Goal: Task Accomplishment & Management: Manage account settings

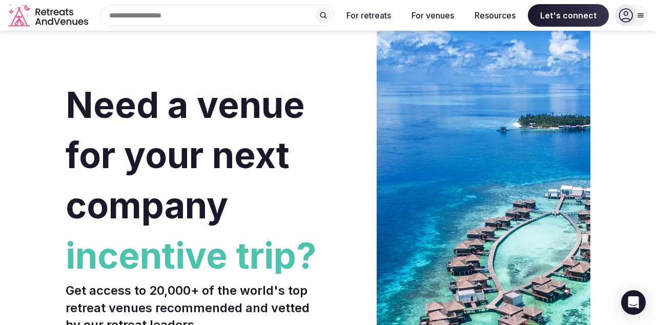
click at [622, 12] on icon at bounding box center [625, 15] width 14 height 14
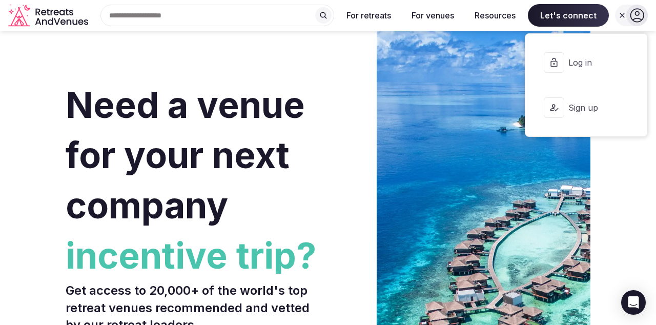
click at [609, 63] on span "Log in" at bounding box center [592, 62] width 49 height 11
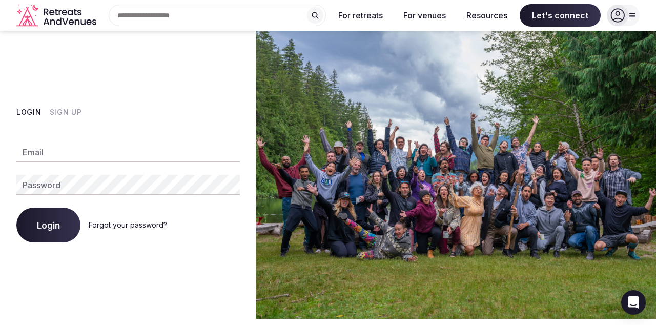
click at [147, 229] on link "Forgot your password?" at bounding box center [128, 224] width 78 height 9
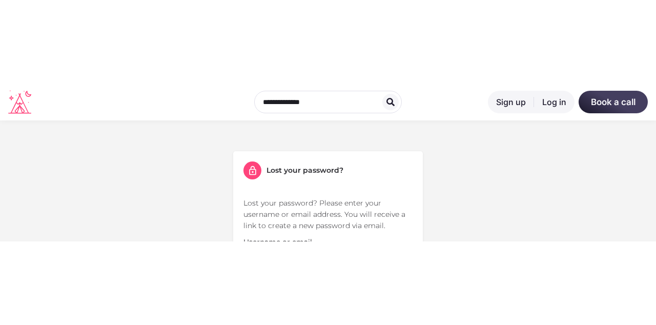
scroll to position [97, 0]
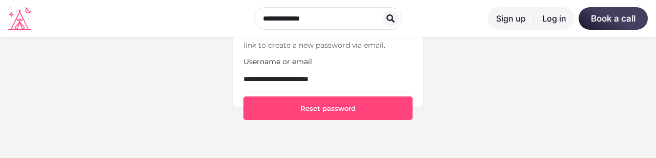
type input "**********"
click at [346, 108] on button "Reset password" at bounding box center [327, 108] width 169 height 24
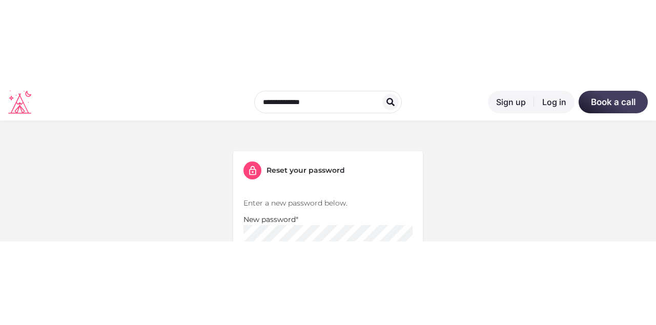
scroll to position [74, 0]
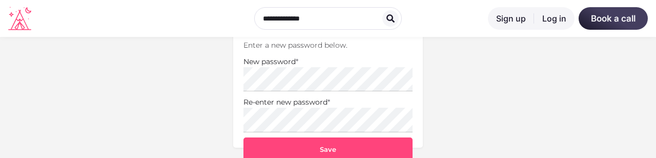
click at [368, 150] on button "Save" at bounding box center [327, 149] width 169 height 24
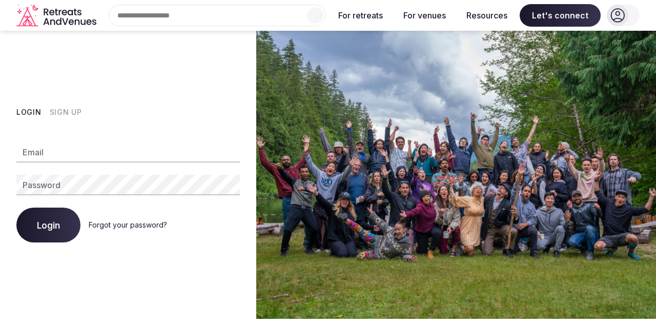
click at [49, 162] on input "Email" at bounding box center [127, 152] width 223 height 20
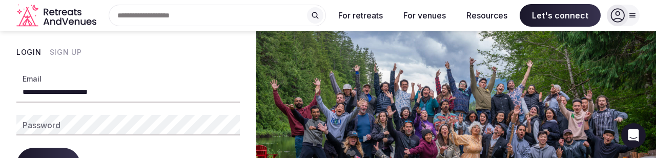
type input "**********"
click at [42, 122] on div "Password" at bounding box center [127, 125] width 223 height 20
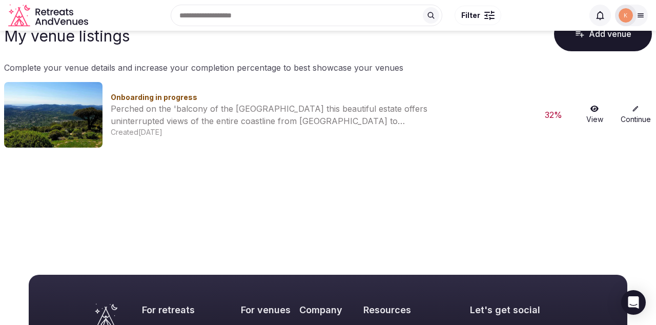
scroll to position [48, 0]
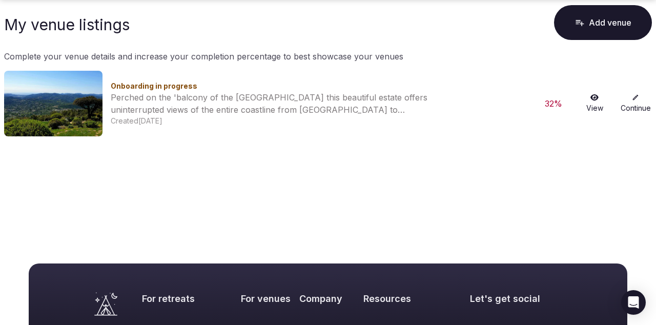
click at [598, 105] on link "View" at bounding box center [594, 103] width 33 height 19
click at [594, 105] on link "View" at bounding box center [594, 103] width 33 height 19
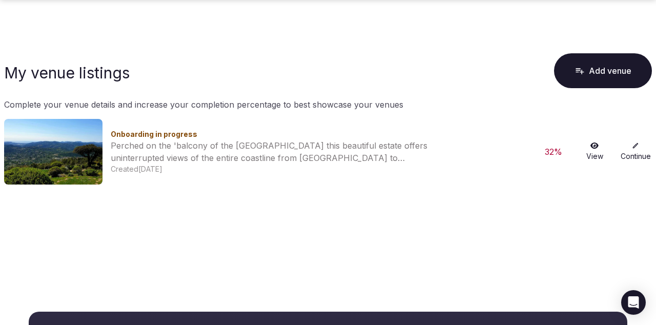
scroll to position [48, 0]
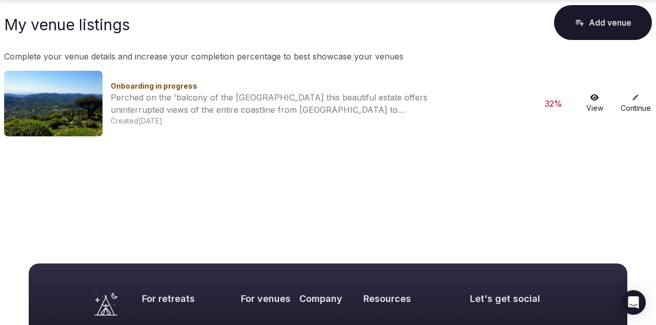
click at [633, 104] on link "Continue" at bounding box center [635, 103] width 33 height 19
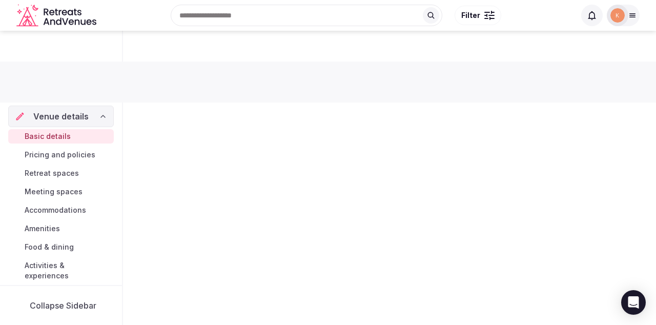
click at [630, 100] on div "Submit for review Venue details Basic details Pricing and policies Retreat spac…" at bounding box center [328, 175] width 656 height 288
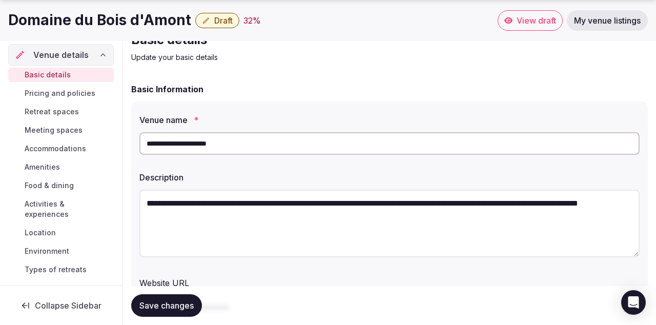
scroll to position [34, 0]
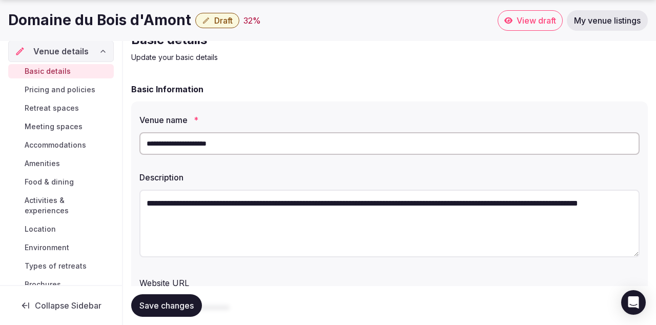
click at [51, 147] on span "Accommodations" at bounding box center [55, 145] width 61 height 10
click at [56, 145] on span "Accommodations" at bounding box center [55, 145] width 61 height 10
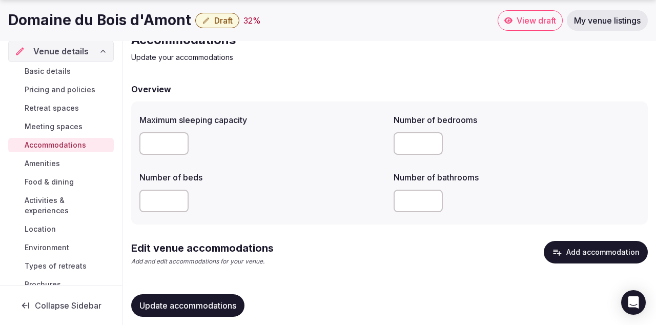
click at [39, 279] on span "Brochures" at bounding box center [43, 284] width 36 height 10
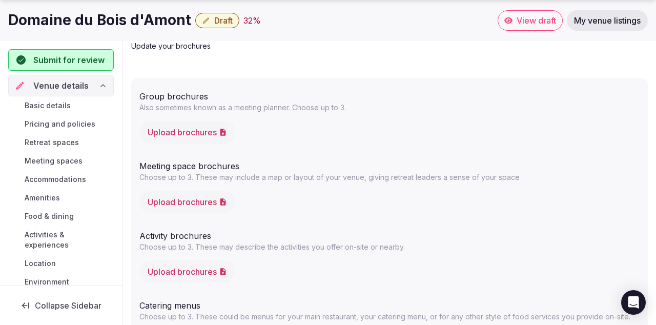
click at [71, 234] on span "Activities & experiences" at bounding box center [67, 240] width 85 height 20
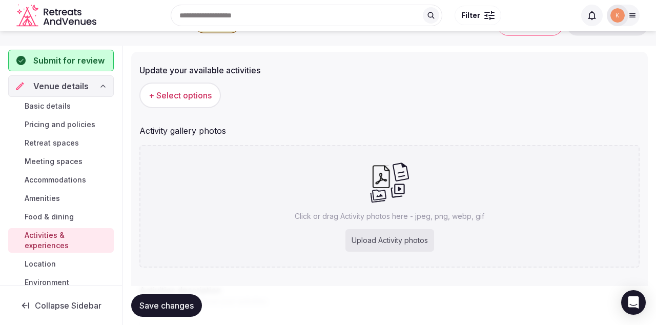
scroll to position [97, 0]
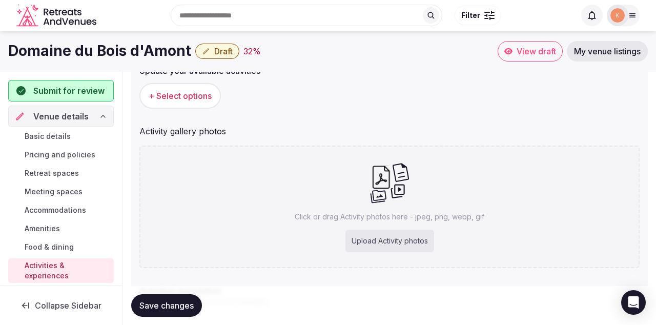
click at [162, 96] on span "+ Select options" at bounding box center [180, 95] width 63 height 11
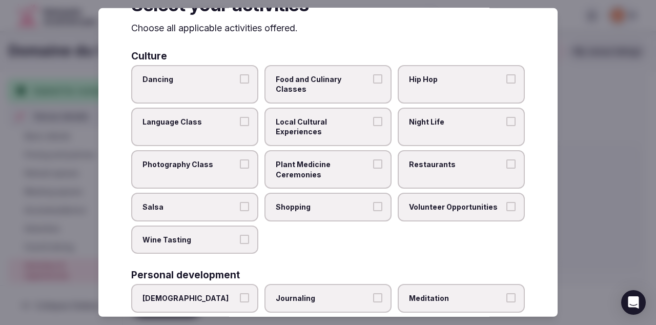
scroll to position [0, 0]
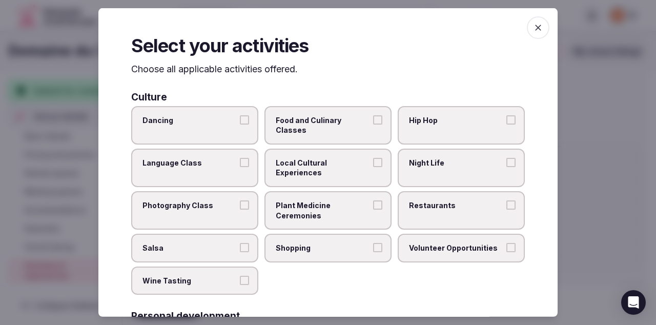
click at [539, 25] on icon "button" at bounding box center [538, 28] width 6 height 6
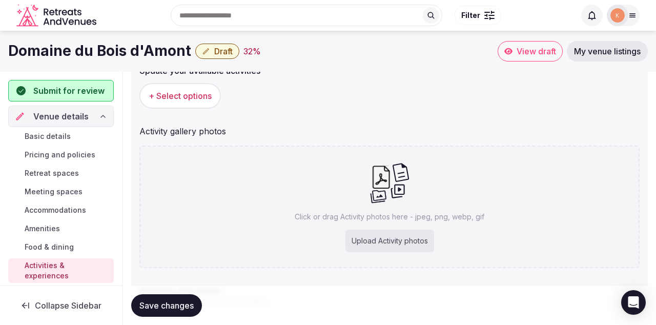
click at [50, 190] on span "Meeting spaces" at bounding box center [54, 192] width 58 height 10
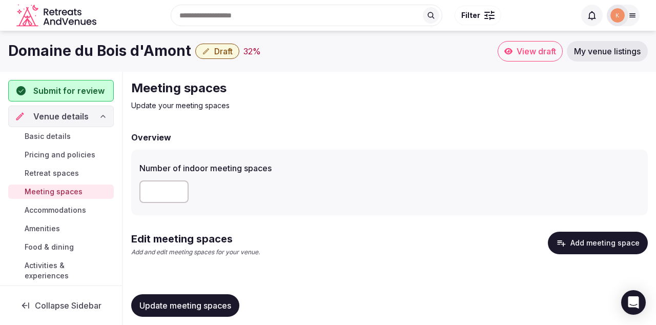
click at [34, 134] on span "Basic details" at bounding box center [48, 136] width 46 height 10
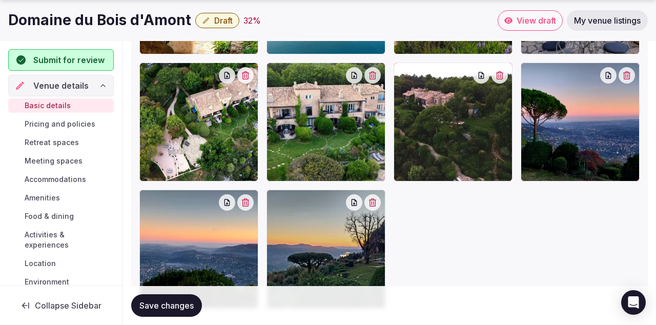
scroll to position [1666, 0]
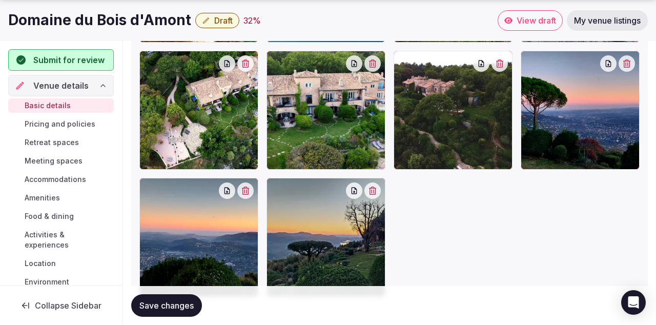
click at [39, 126] on span "Pricing and policies" at bounding box center [60, 124] width 71 height 10
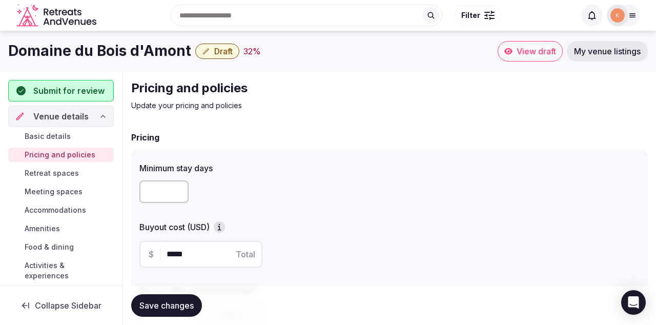
click at [40, 171] on span "Retreat spaces" at bounding box center [52, 173] width 54 height 10
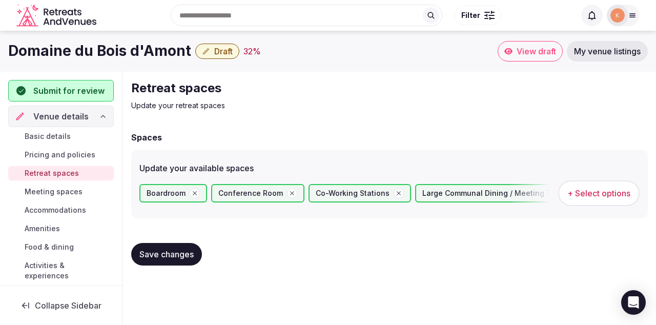
click at [40, 197] on link "Meeting spaces" at bounding box center [61, 191] width 106 height 14
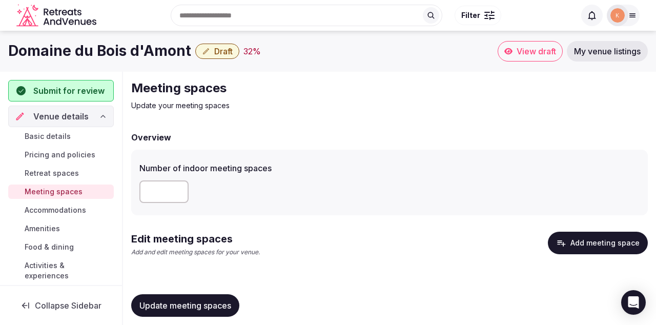
click at [32, 241] on link "Food & dining" at bounding box center [61, 247] width 106 height 14
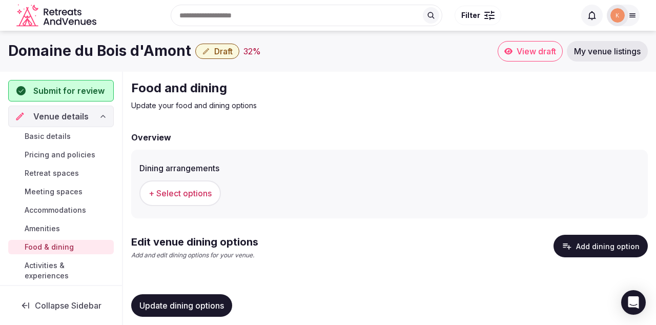
click at [161, 197] on span "+ Select options" at bounding box center [180, 193] width 63 height 11
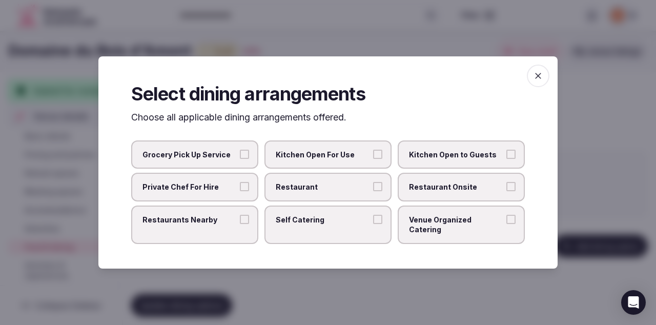
click at [234, 160] on span "Grocery Pick Up Service" at bounding box center [189, 155] width 94 height 10
click at [240, 159] on button "Grocery Pick Up Service" at bounding box center [244, 154] width 9 height 9
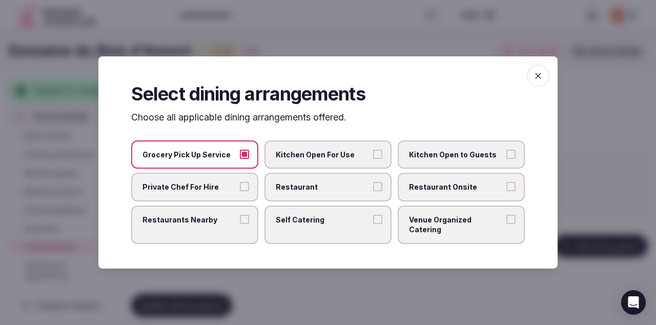
click at [344, 169] on label "Kitchen Open For Use" at bounding box center [327, 154] width 127 height 29
click at [373, 159] on button "Kitchen Open For Use" at bounding box center [377, 154] width 9 height 9
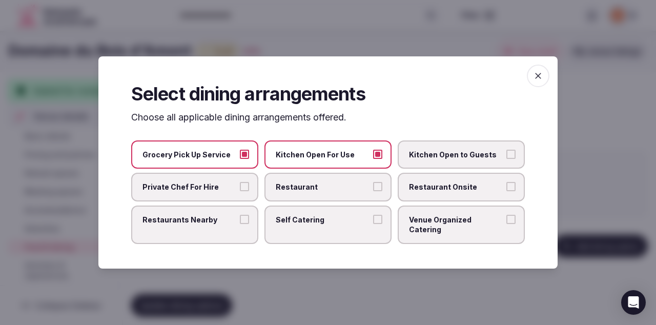
click at [480, 169] on label "Kitchen Open to Guests" at bounding box center [461, 154] width 127 height 29
click at [506, 159] on button "Kitchen Open to Guests" at bounding box center [510, 154] width 9 height 9
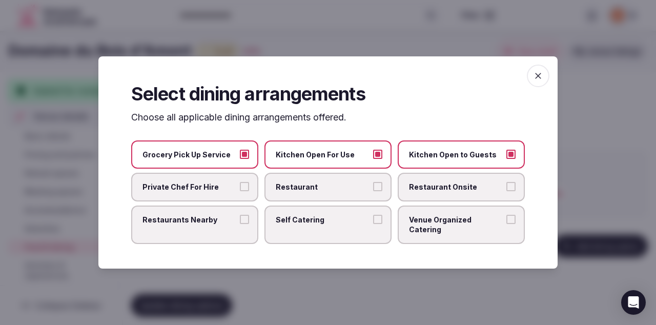
click at [157, 192] on span "Private Chef For Hire" at bounding box center [189, 187] width 94 height 10
click at [240, 191] on button "Private Chef For Hire" at bounding box center [244, 186] width 9 height 9
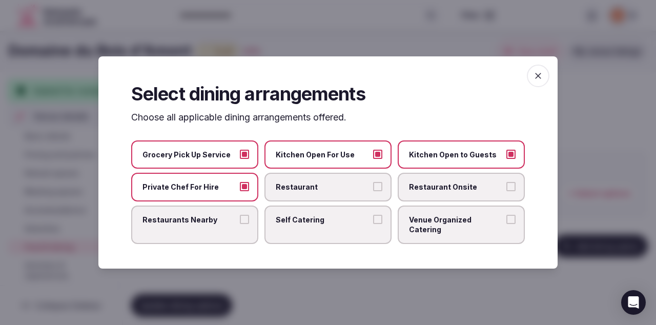
click at [163, 225] on span "Restaurants Nearby" at bounding box center [189, 220] width 94 height 10
click at [240, 224] on button "Restaurants Nearby" at bounding box center [244, 219] width 9 height 9
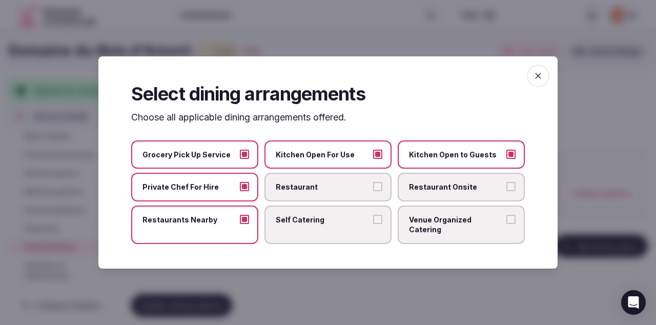
click at [346, 225] on span "Self Catering" at bounding box center [323, 220] width 94 height 10
click at [373, 224] on button "Self Catering" at bounding box center [377, 219] width 9 height 9
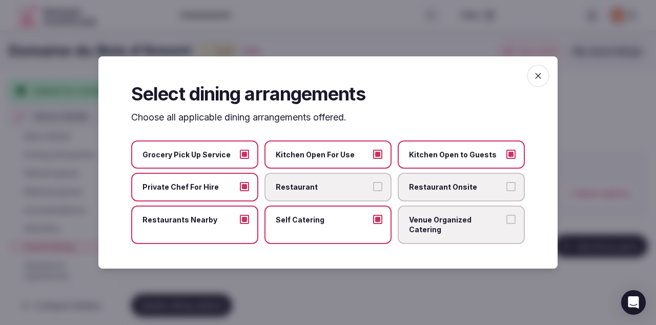
click at [452, 235] on span "Venue Organized Catering" at bounding box center [456, 225] width 94 height 20
click at [506, 224] on button "Venue Organized Catering" at bounding box center [510, 219] width 9 height 9
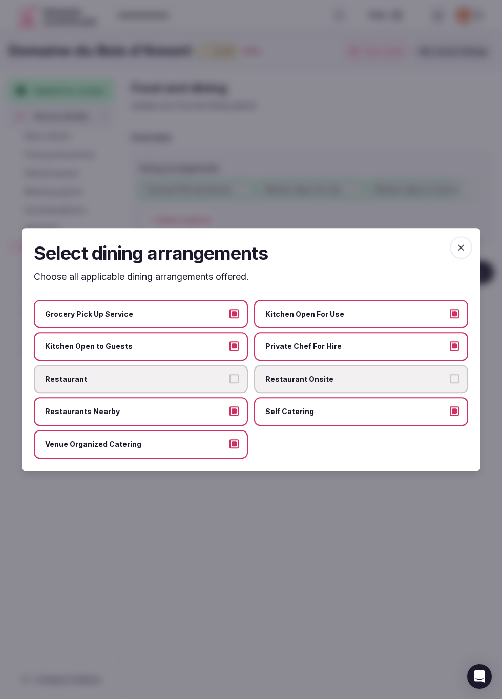
click at [66, 324] on div at bounding box center [251, 349] width 502 height 699
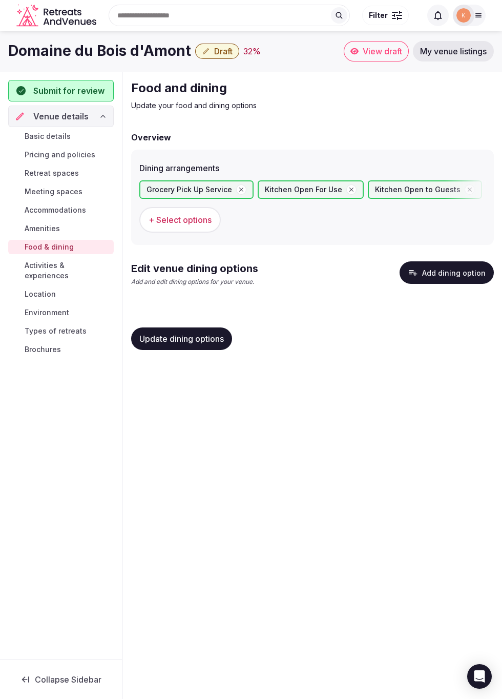
click at [25, 226] on link "Amenities" at bounding box center [61, 228] width 106 height 14
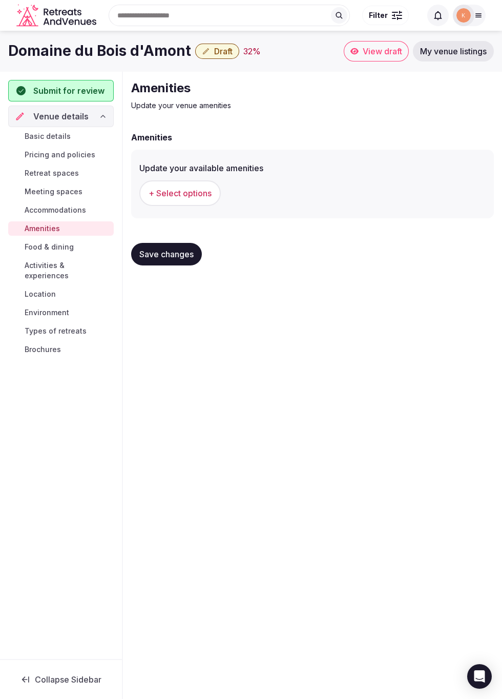
click at [164, 199] on button "+ Select options" at bounding box center [179, 193] width 81 height 26
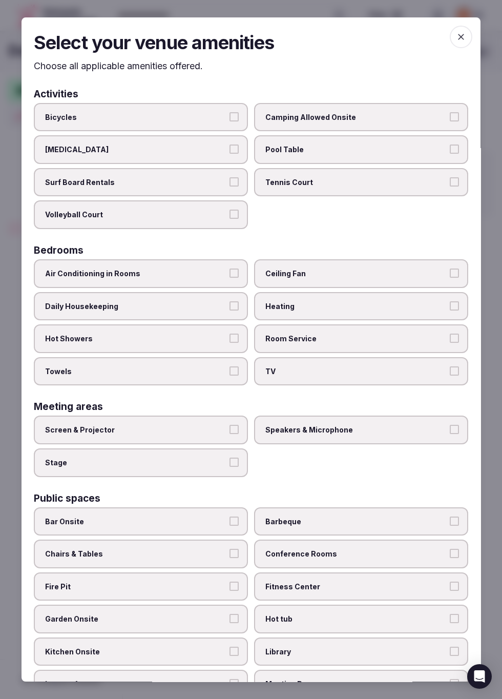
click at [419, 177] on span "Tennis Court" at bounding box center [355, 182] width 181 height 10
click at [450, 177] on button "Tennis Court" at bounding box center [454, 181] width 9 height 9
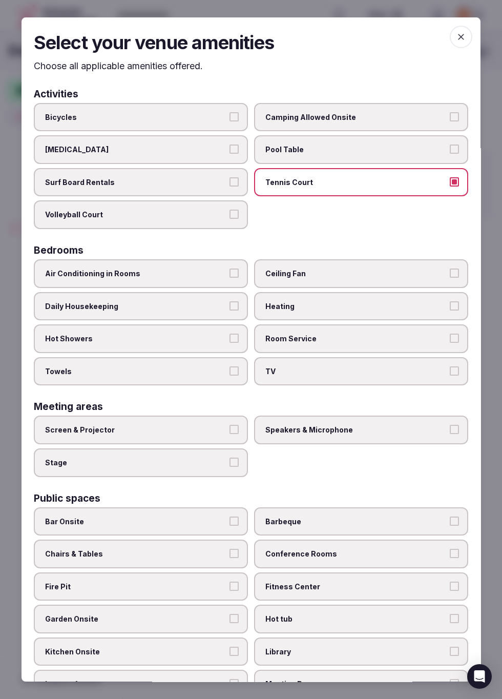
click at [231, 301] on button "Daily Housekeeping" at bounding box center [234, 305] width 9 height 9
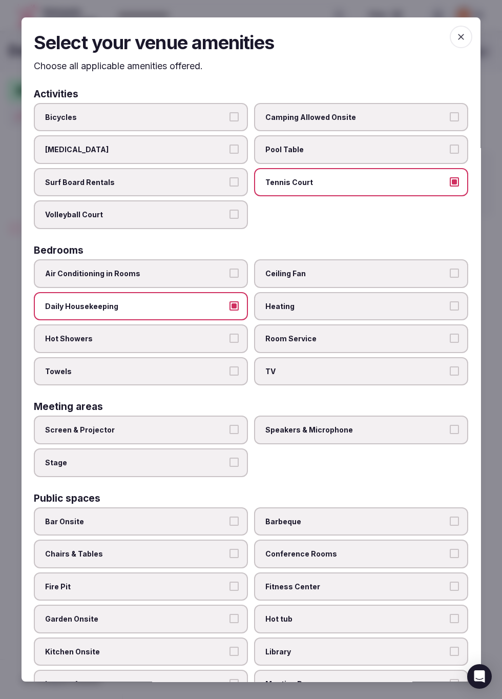
click at [230, 324] on button "Hot Showers" at bounding box center [234, 338] width 9 height 9
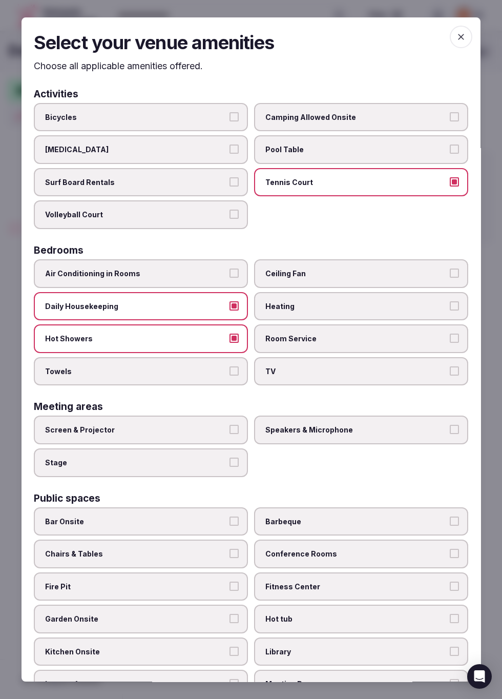
click at [213, 324] on span "Towels" at bounding box center [135, 371] width 181 height 10
click at [230, 324] on button "Towels" at bounding box center [234, 370] width 9 height 9
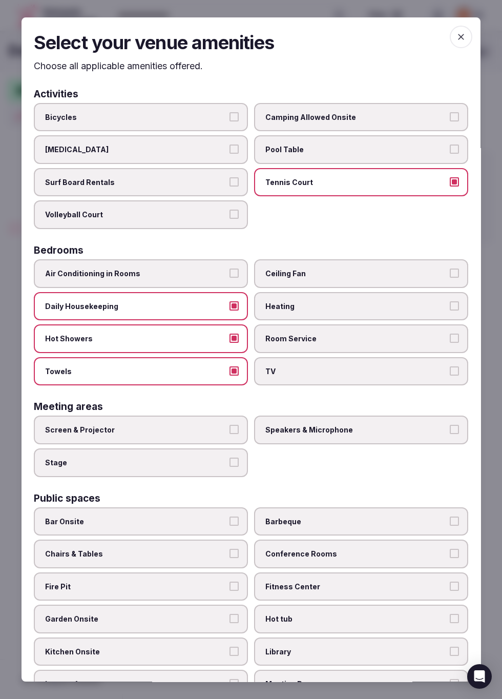
click at [377, 269] on span "Ceiling Fan" at bounding box center [355, 274] width 181 height 10
click at [450, 269] on button "Ceiling Fan" at bounding box center [454, 273] width 9 height 9
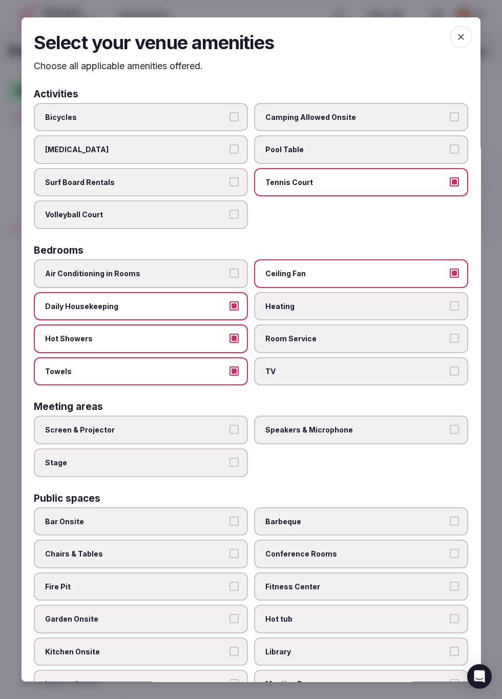
click at [452, 301] on button "Heating" at bounding box center [454, 305] width 9 height 9
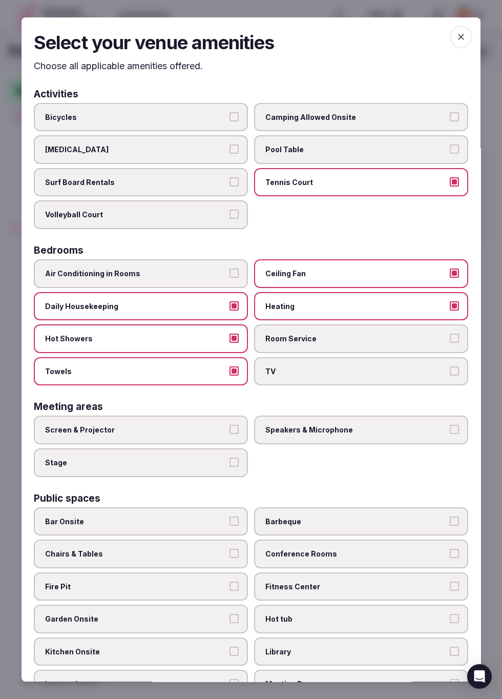
click at [452, 324] on button "TV" at bounding box center [454, 370] width 9 height 9
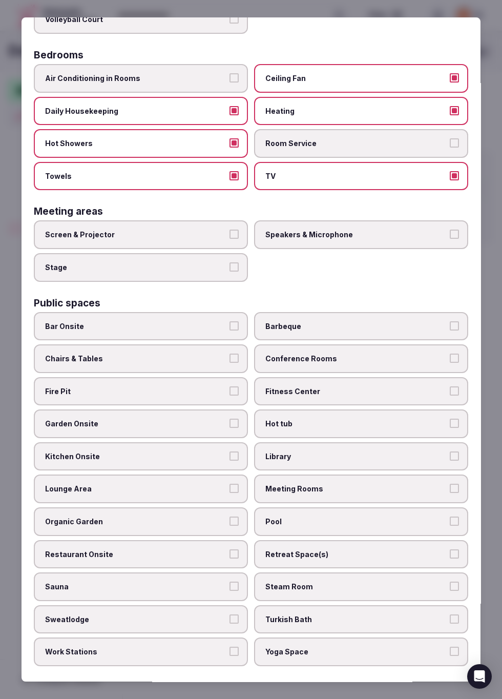
scroll to position [197, 0]
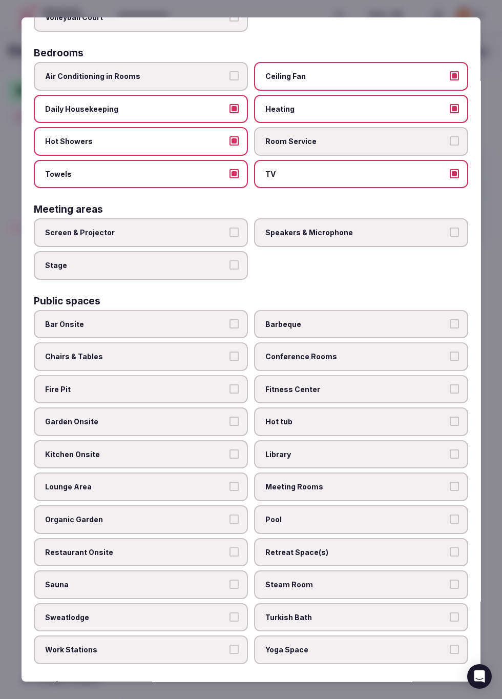
click at [234, 228] on button "Screen & Projector" at bounding box center [234, 232] width 9 height 9
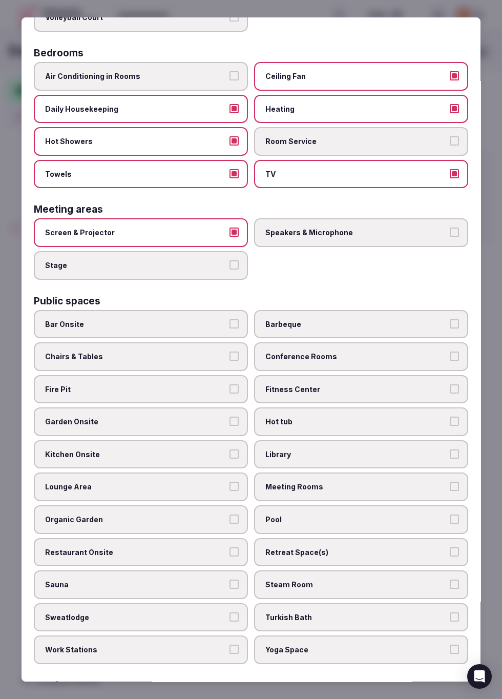
click at [457, 228] on button "Speakers & Microphone" at bounding box center [454, 232] width 9 height 9
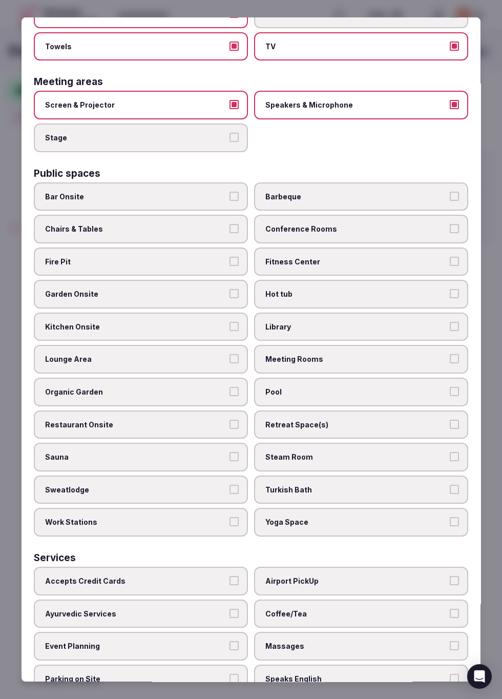
scroll to position [325, 0]
click at [222, 224] on span "Chairs & Tables" at bounding box center [135, 229] width 181 height 10
click at [230, 224] on button "Chairs & Tables" at bounding box center [234, 228] width 9 height 9
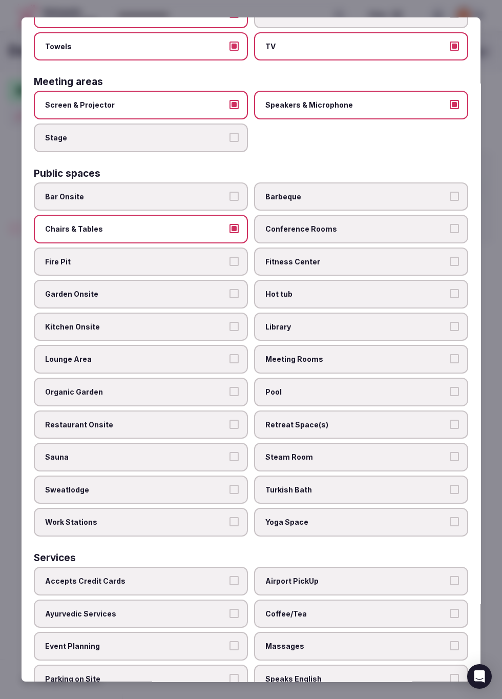
click at [230, 289] on button "Garden Onsite" at bounding box center [234, 293] width 9 height 9
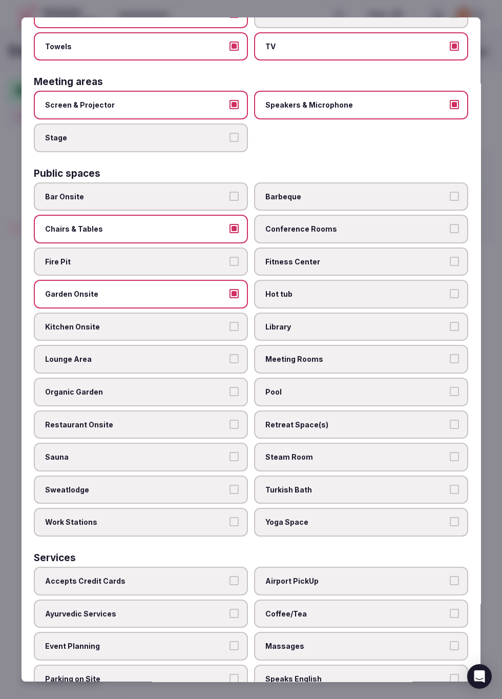
click at [230, 322] on button "Kitchen Onsite" at bounding box center [234, 326] width 9 height 9
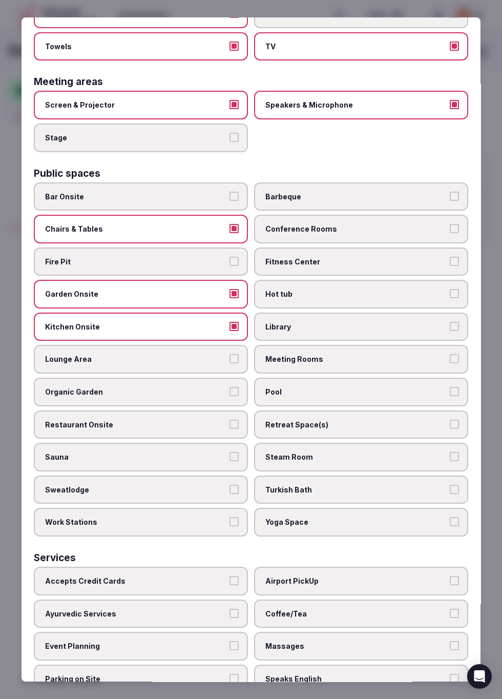
click at [231, 324] on button "Lounge Area" at bounding box center [234, 359] width 9 height 9
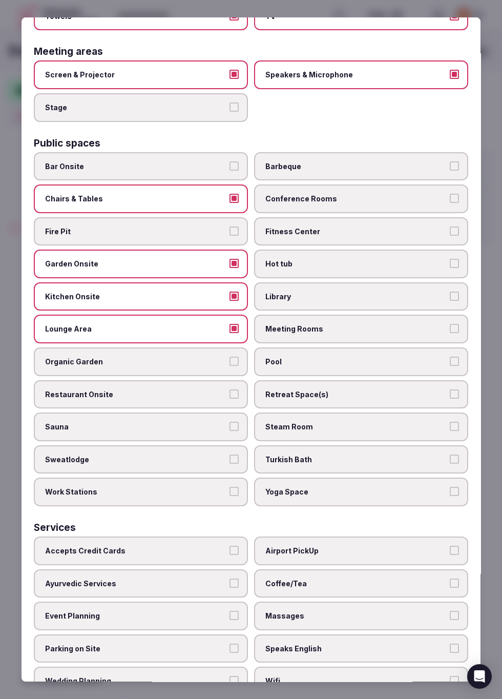
scroll to position [358, 0]
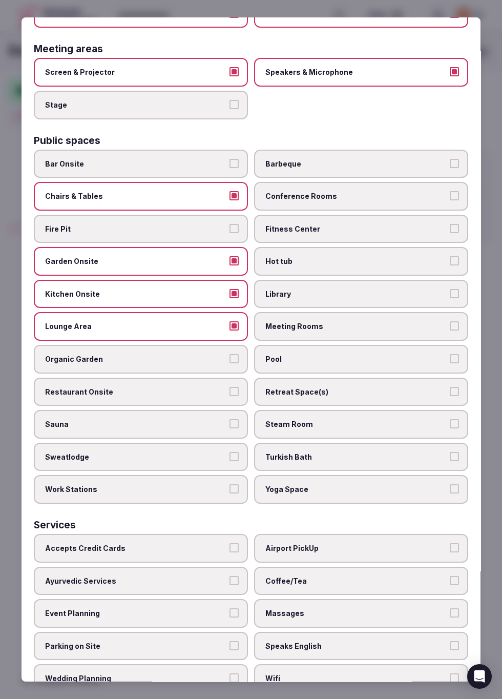
click at [438, 159] on span "Barbeque" at bounding box center [355, 164] width 181 height 10
click at [450, 159] on button "Barbeque" at bounding box center [454, 163] width 9 height 9
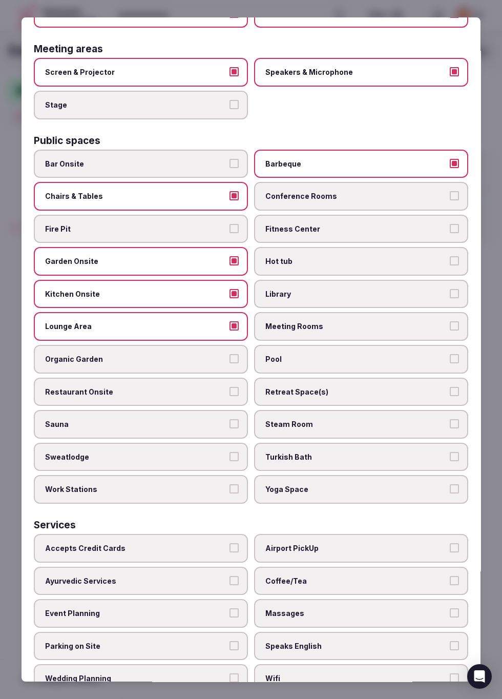
click at [438, 191] on span "Conference Rooms" at bounding box center [355, 196] width 181 height 10
click at [450, 191] on button "Conference Rooms" at bounding box center [454, 195] width 9 height 9
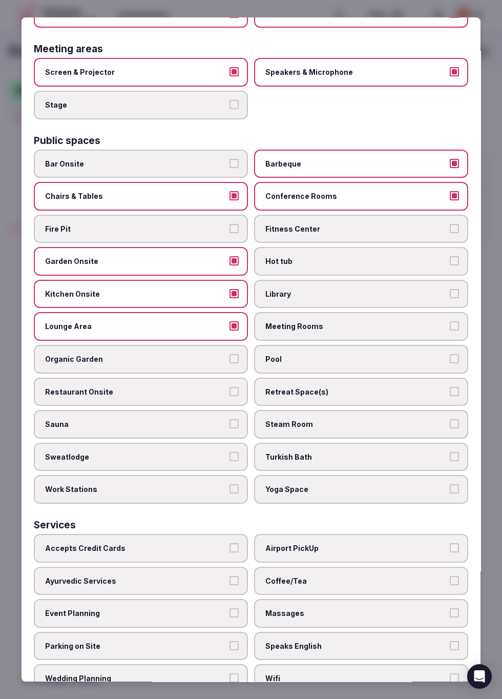
click at [431, 322] on span "Meeting Rooms" at bounding box center [355, 327] width 181 height 10
click at [450, 322] on button "Meeting Rooms" at bounding box center [454, 326] width 9 height 9
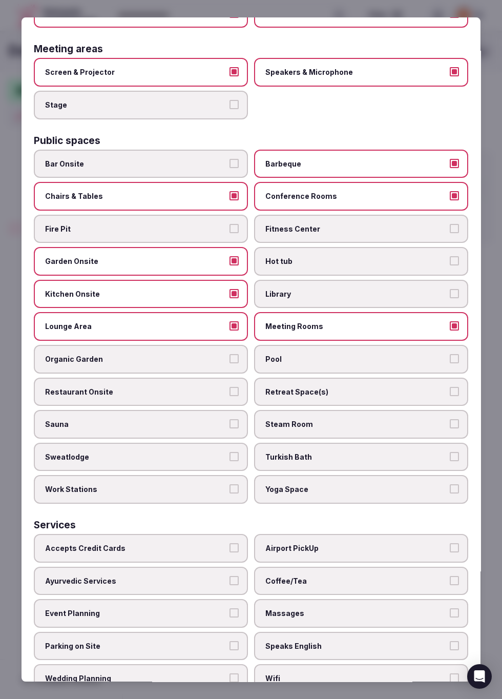
click at [439, 324] on span "Pool" at bounding box center [355, 359] width 181 height 10
click at [450, 324] on button "Pool" at bounding box center [454, 358] width 9 height 9
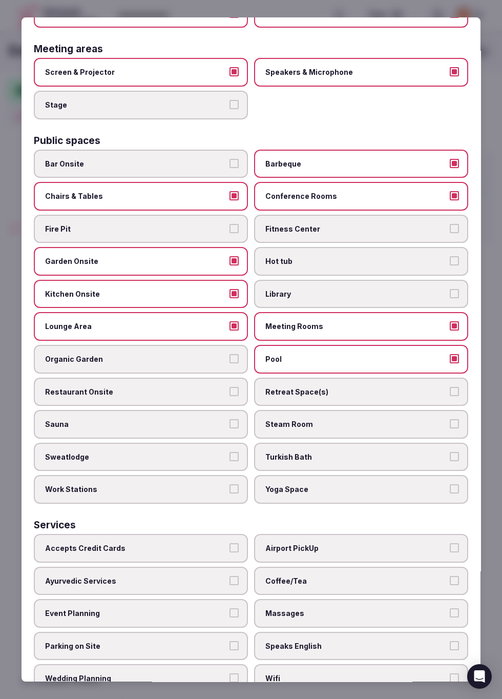
click at [438, 324] on span "Retreat Space(s)" at bounding box center [355, 392] width 181 height 10
click at [450, 324] on button "Retreat Space(s)" at bounding box center [454, 391] width 9 height 9
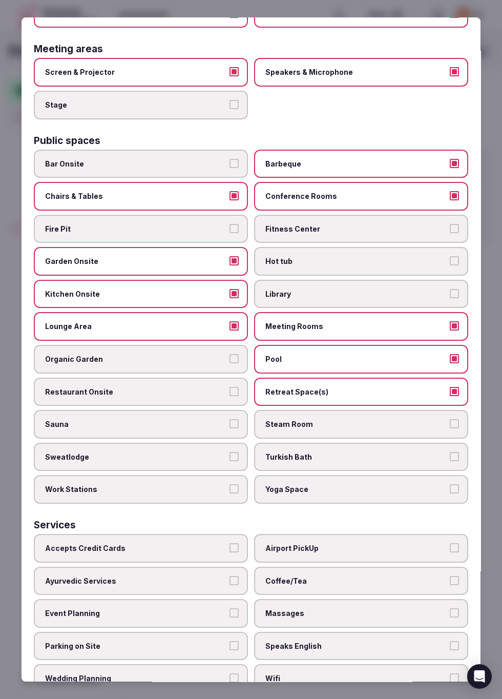
click at [453, 324] on button "Yoga Space" at bounding box center [454, 489] width 9 height 9
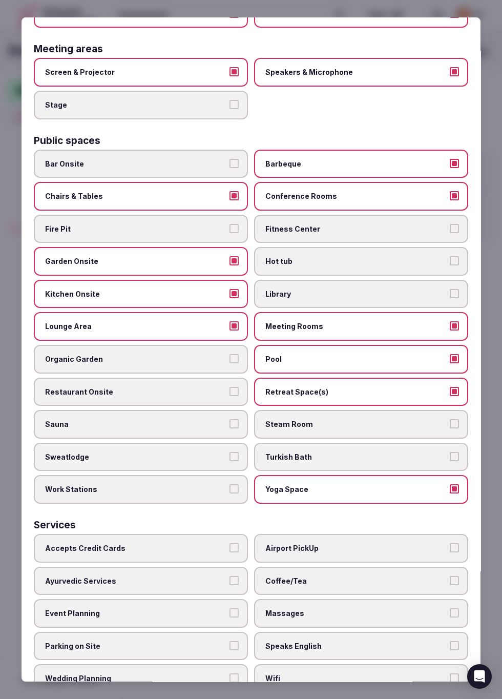
click at [232, 324] on button "Accepts Credit Cards" at bounding box center [234, 547] width 9 height 9
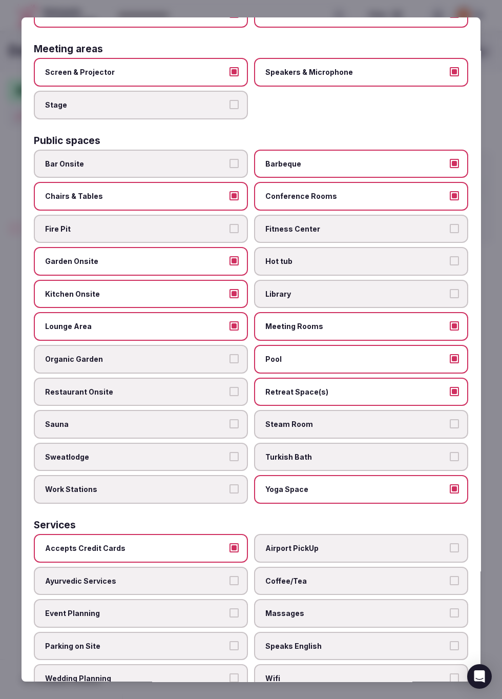
click at [222, 324] on span "Event Planning" at bounding box center [135, 613] width 181 height 10
click at [230, 324] on button "Event Planning" at bounding box center [234, 612] width 9 height 9
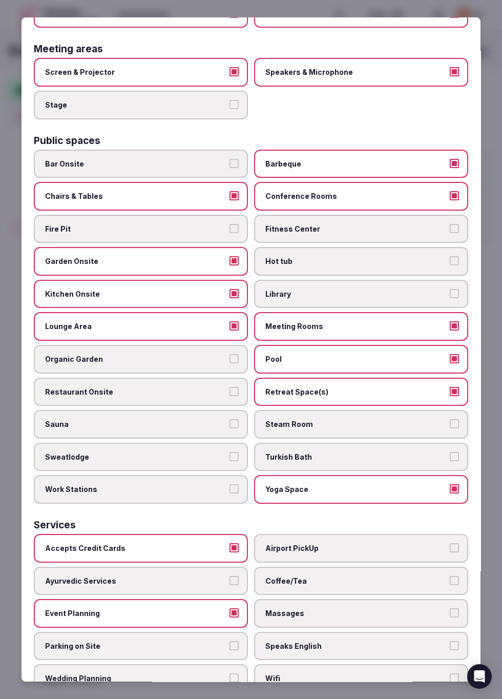
click at [194, 324] on span "Parking on Site" at bounding box center [135, 646] width 181 height 10
click at [230, 324] on button "Parking on Site" at bounding box center [234, 645] width 9 height 9
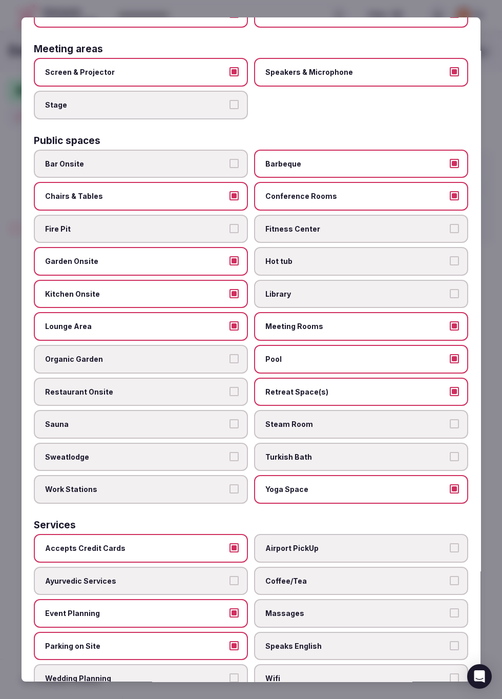
click at [180, 324] on span "Wedding Planning" at bounding box center [135, 679] width 181 height 10
click at [230, 324] on button "Wedding Planning" at bounding box center [234, 678] width 9 height 9
click at [167, 324] on span "Yoga Teachers For Hire" at bounding box center [135, 711] width 181 height 10
click at [230, 324] on button "Yoga Teachers For Hire" at bounding box center [234, 710] width 9 height 9
click at [399, 324] on span "Airport PickUp" at bounding box center [355, 548] width 181 height 10
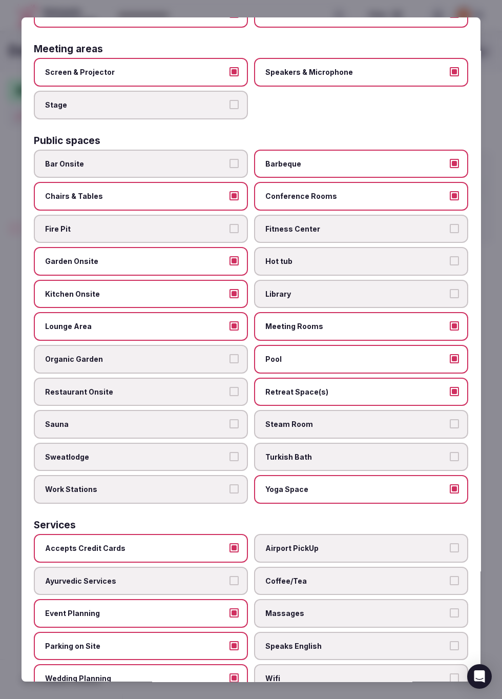
click at [450, 324] on button "Airport PickUp" at bounding box center [454, 547] width 9 height 9
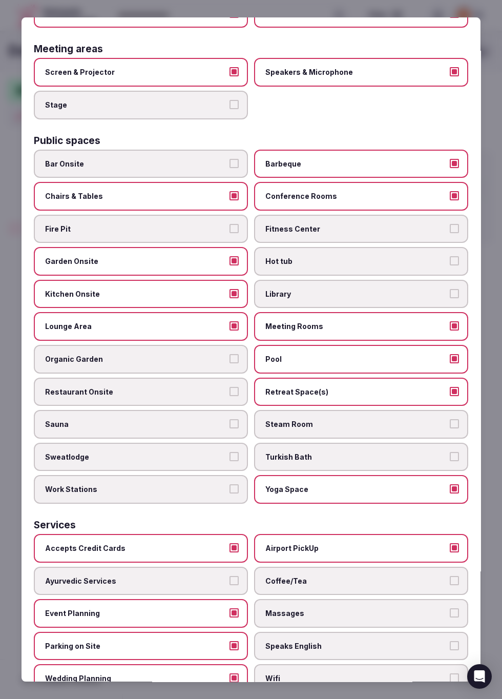
click at [369, 324] on label "Coffee/Tea" at bounding box center [361, 581] width 214 height 29
click at [450, 324] on button "Coffee/Tea" at bounding box center [454, 580] width 9 height 9
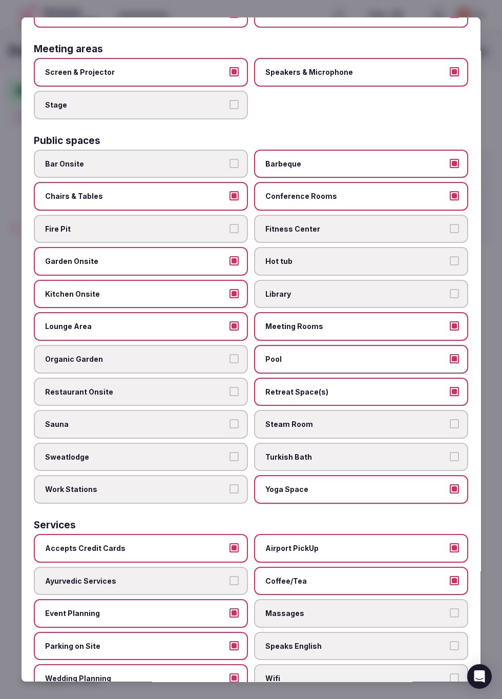
click at [372, 324] on span "Massages" at bounding box center [355, 613] width 181 height 10
click at [450, 324] on button "Massages" at bounding box center [454, 612] width 9 height 9
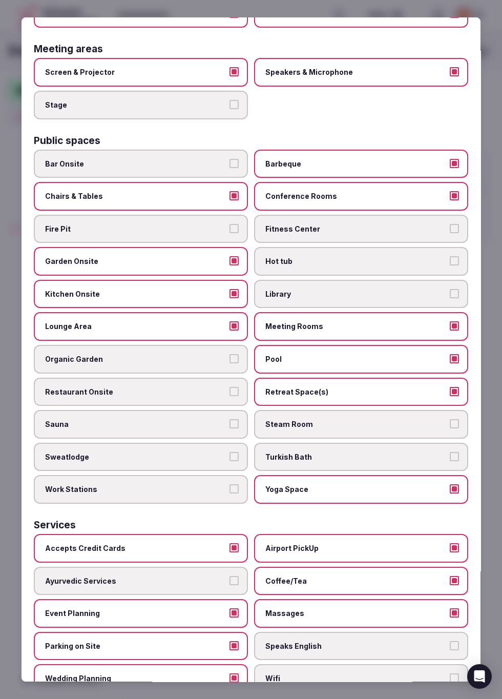
click at [413, 324] on label "Massages" at bounding box center [361, 613] width 214 height 29
click at [450, 324] on button "Massages" at bounding box center [454, 612] width 9 height 9
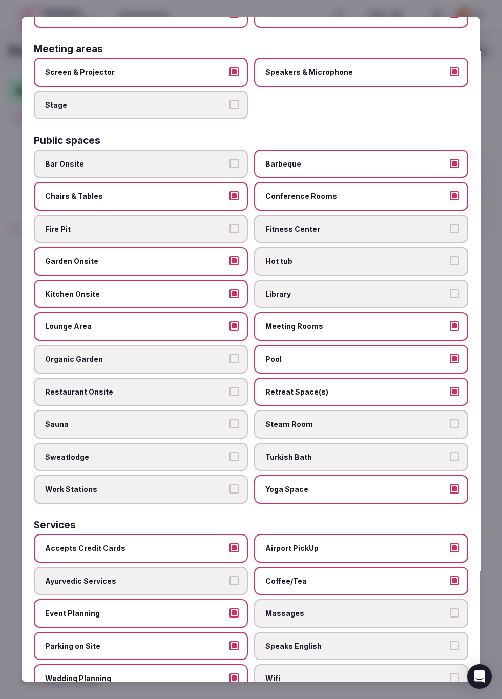
click at [396, 324] on label "Massages" at bounding box center [361, 613] width 214 height 29
click at [450, 324] on button "Massages" at bounding box center [454, 612] width 9 height 9
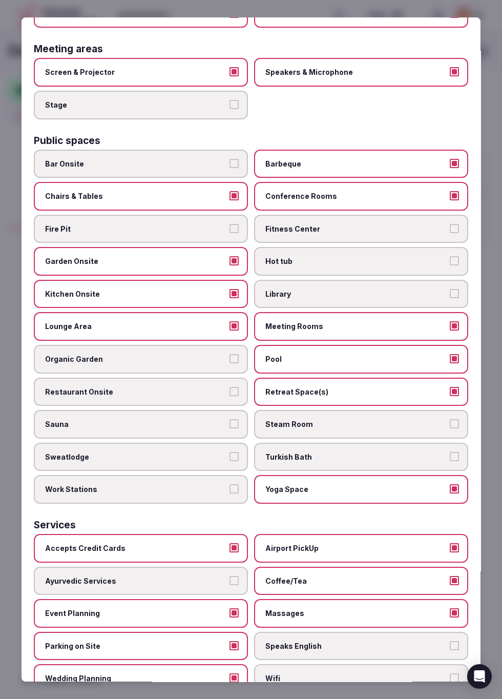
click at [395, 324] on span "Speaks English" at bounding box center [355, 646] width 181 height 10
click at [450, 324] on button "Speaks English" at bounding box center [454, 645] width 9 height 9
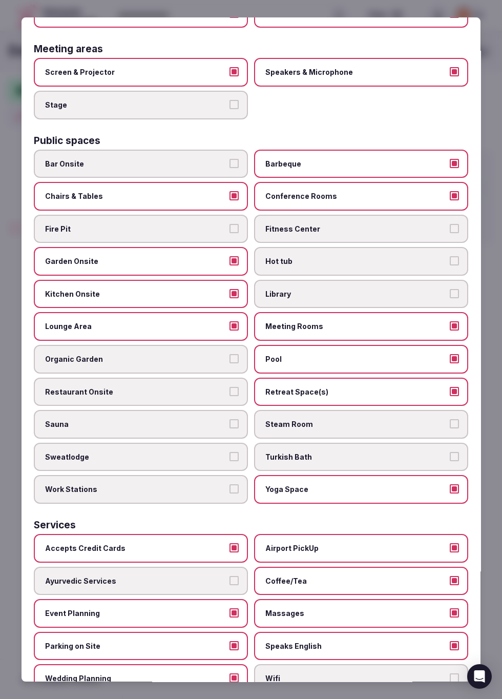
click at [402, 324] on label "Wifi" at bounding box center [361, 679] width 214 height 29
click at [450, 324] on button "Wifi" at bounding box center [454, 678] width 9 height 9
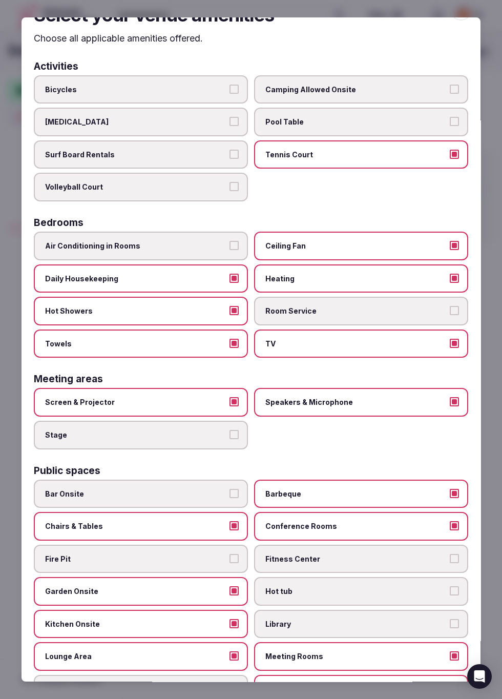
scroll to position [0, 0]
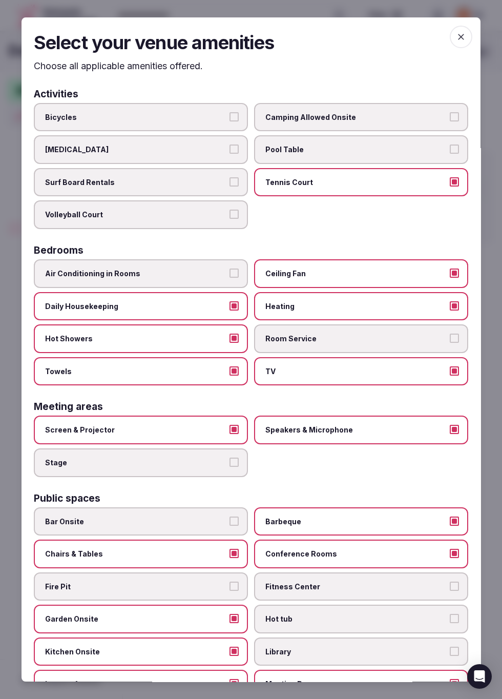
click at [463, 32] on icon "button" at bounding box center [461, 37] width 10 height 10
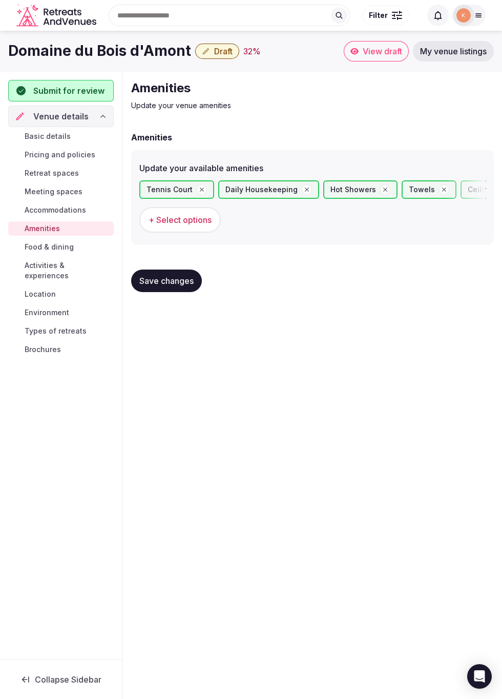
click at [92, 264] on span "Activities & experiences" at bounding box center [67, 270] width 85 height 20
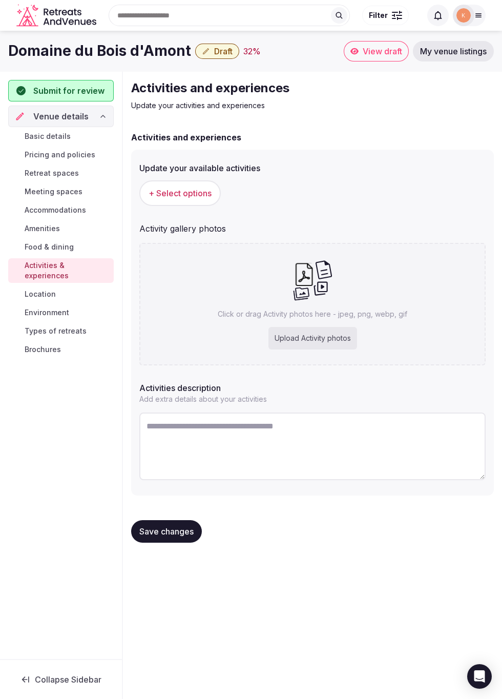
click at [198, 193] on span "+ Select options" at bounding box center [180, 193] width 63 height 11
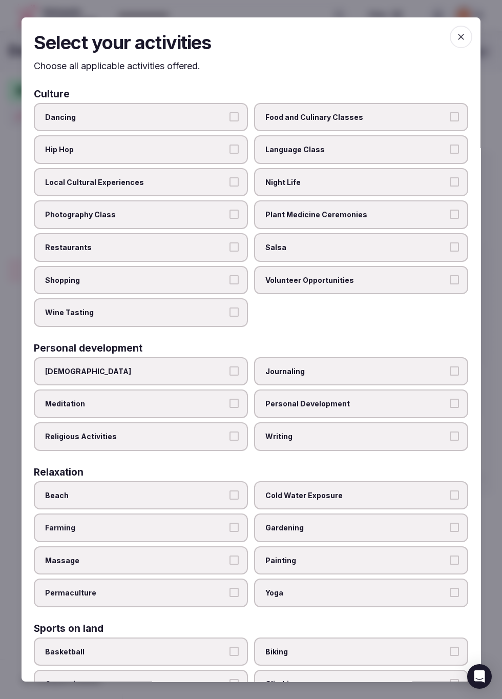
click at [211, 112] on span "Dancing" at bounding box center [135, 117] width 181 height 10
click at [230, 112] on button "Dancing" at bounding box center [234, 116] width 9 height 9
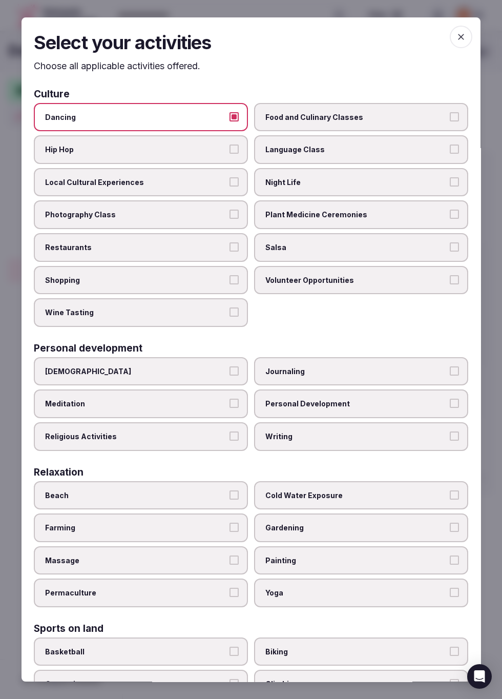
click at [215, 168] on label "Local Cultural Experiences" at bounding box center [141, 182] width 214 height 29
click at [230, 177] on button "Local Cultural Experiences" at bounding box center [234, 181] width 9 height 9
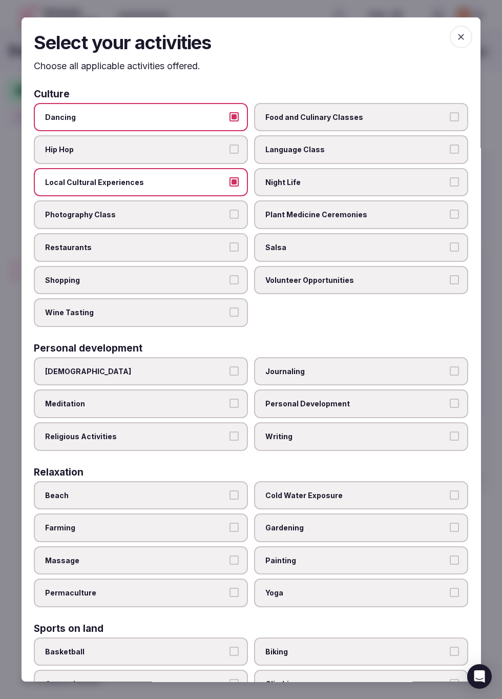
click at [219, 210] on span "Photography Class" at bounding box center [135, 215] width 181 height 10
click at [230, 210] on button "Photography Class" at bounding box center [234, 214] width 9 height 9
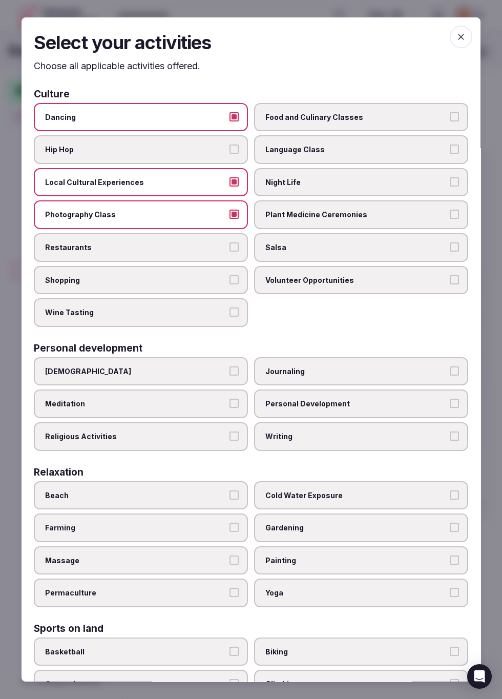
click at [213, 233] on label "Restaurants" at bounding box center [141, 247] width 214 height 29
click at [230, 242] on button "Restaurants" at bounding box center [234, 246] width 9 height 9
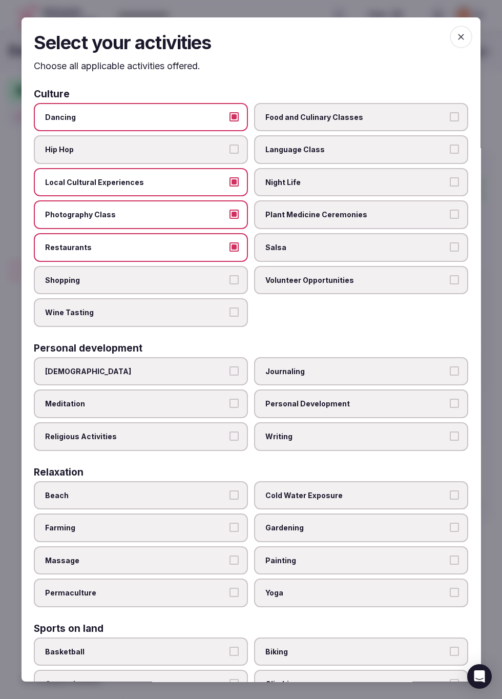
click at [203, 266] on label "Shopping" at bounding box center [141, 280] width 214 height 29
click at [230, 275] on button "Shopping" at bounding box center [234, 279] width 9 height 9
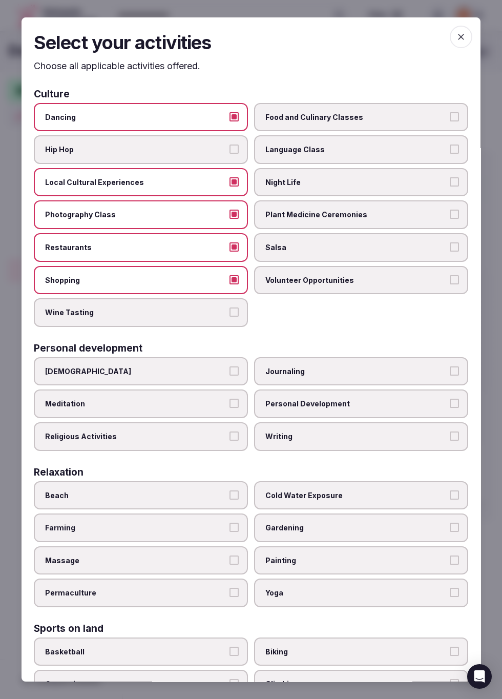
click at [205, 307] on span "Wine Tasting" at bounding box center [135, 312] width 181 height 10
click at [230, 307] on button "Wine Tasting" at bounding box center [234, 311] width 9 height 9
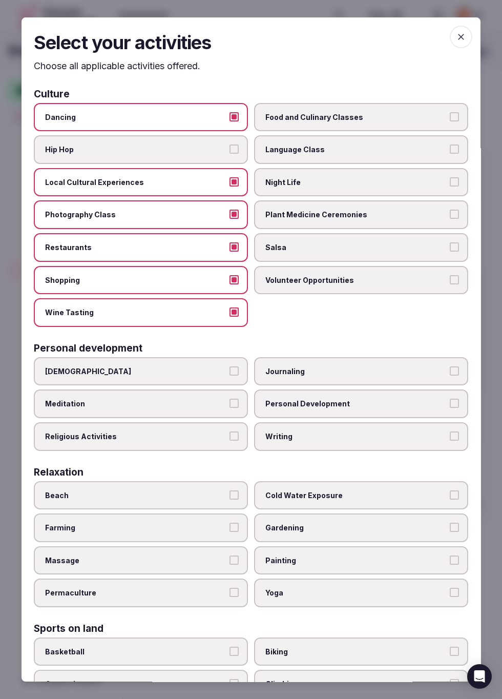
click at [381, 275] on span "Volunteer Opportunities" at bounding box center [355, 280] width 181 height 10
click at [450, 275] on button "Volunteer Opportunities" at bounding box center [454, 279] width 9 height 9
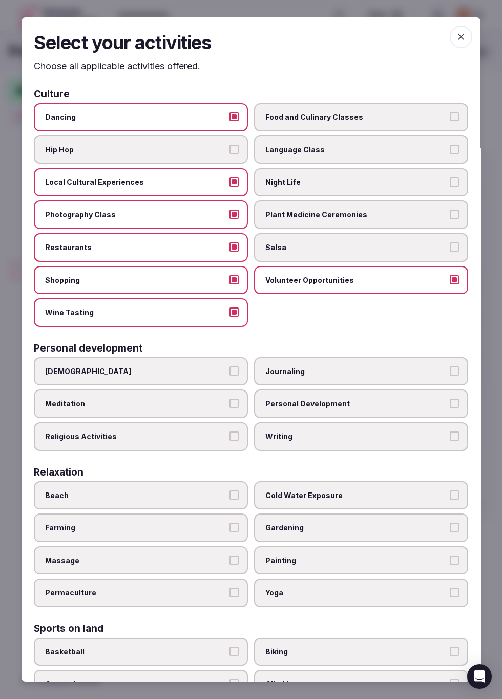
click at [382, 242] on span "Salsa" at bounding box center [355, 247] width 181 height 10
click at [450, 242] on button "Salsa" at bounding box center [454, 246] width 9 height 9
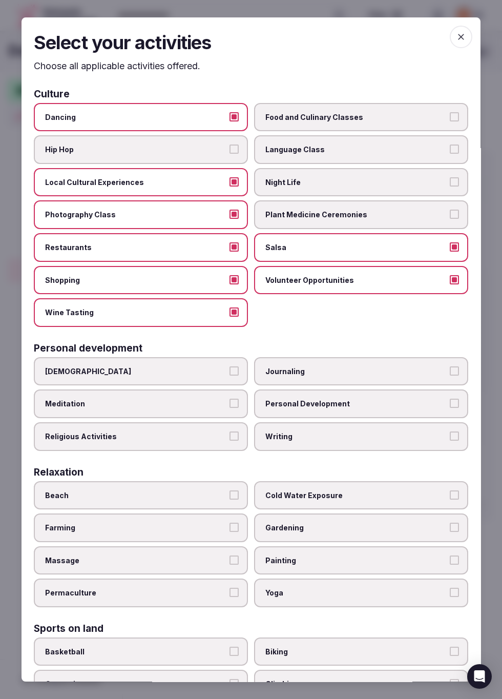
click at [396, 210] on span "Plant Medicine Ceremonies" at bounding box center [355, 215] width 181 height 10
click at [450, 210] on button "Plant Medicine Ceremonies" at bounding box center [454, 214] width 9 height 9
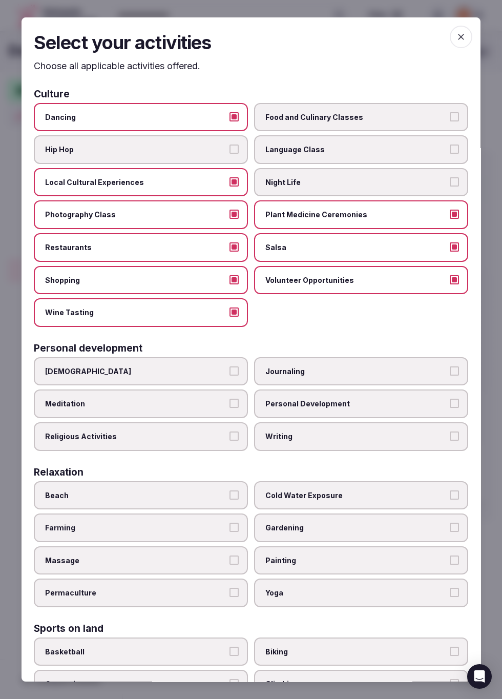
click at [378, 145] on span "Language Class" at bounding box center [355, 150] width 181 height 10
click at [450, 145] on button "Language Class" at bounding box center [454, 149] width 9 height 9
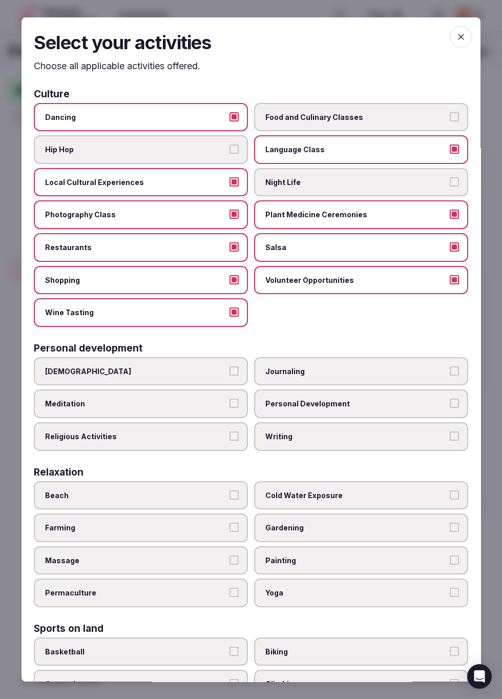
click at [402, 112] on span "Food and Culinary Classes" at bounding box center [355, 117] width 181 height 10
click at [450, 112] on button "Food and Culinary Classes" at bounding box center [454, 116] width 9 height 9
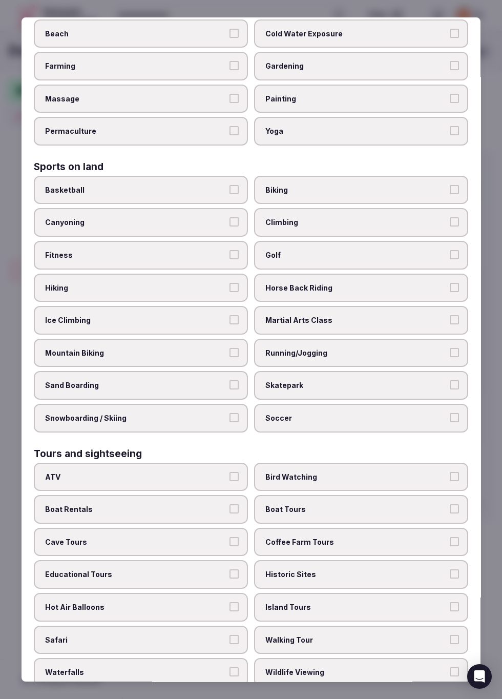
scroll to position [677, 0]
